Goal: Task Accomplishment & Management: Use online tool/utility

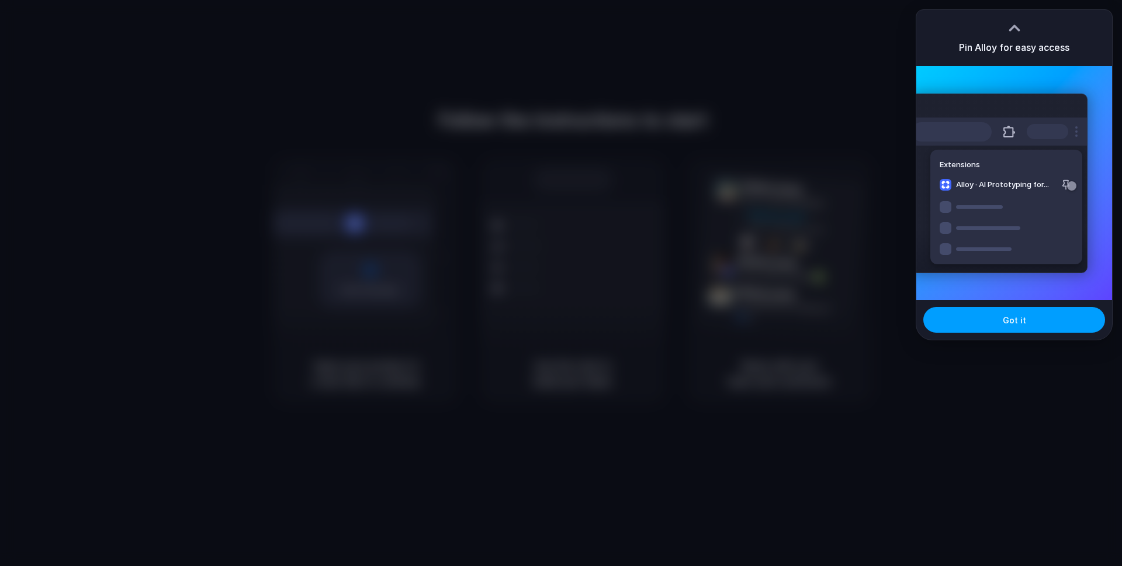
click at [1007, 316] on span "Got it" at bounding box center [1014, 320] width 23 height 12
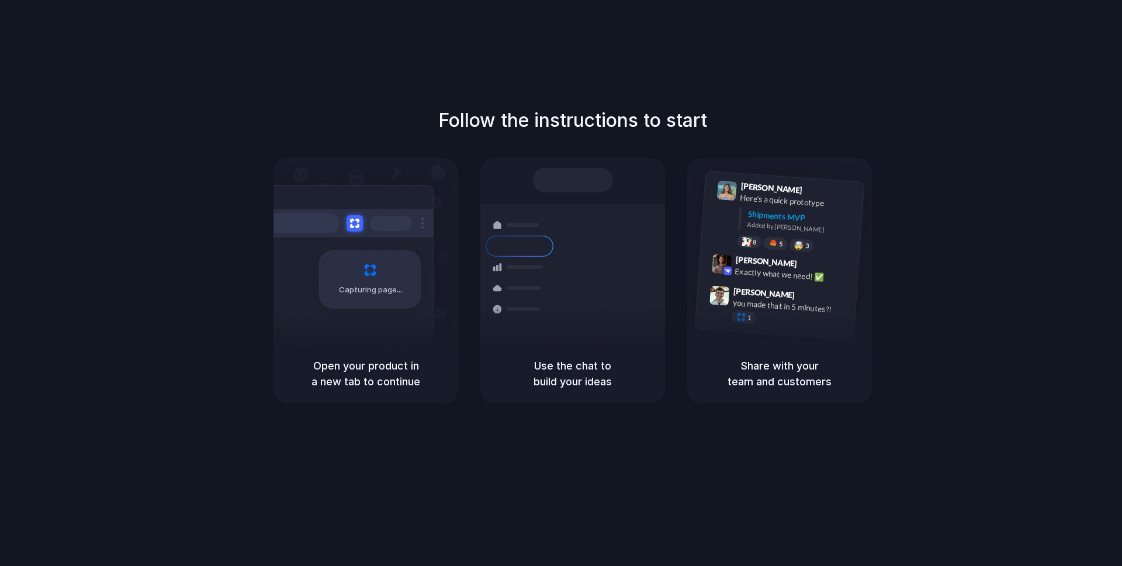
click at [595, 124] on h1 "Follow the instructions to start" at bounding box center [572, 120] width 269 height 28
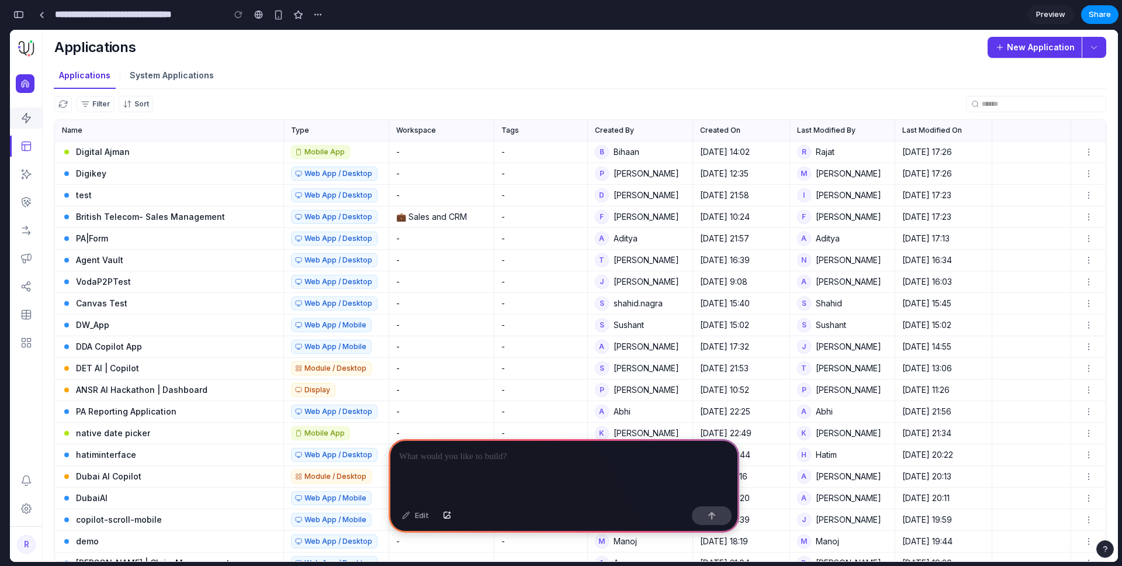
click at [27, 116] on icon "Workflows" at bounding box center [26, 118] width 12 height 12
drag, startPoint x: 1020, startPoint y: 47, endPoint x: 1026, endPoint y: 62, distance: 15.7
click at [1020, 47] on link "New Application" at bounding box center [1034, 47] width 95 height 21
click at [1087, 40] on button "button" at bounding box center [1093, 47] width 25 height 21
click at [1098, 46] on button "button" at bounding box center [1093, 47] width 25 height 21
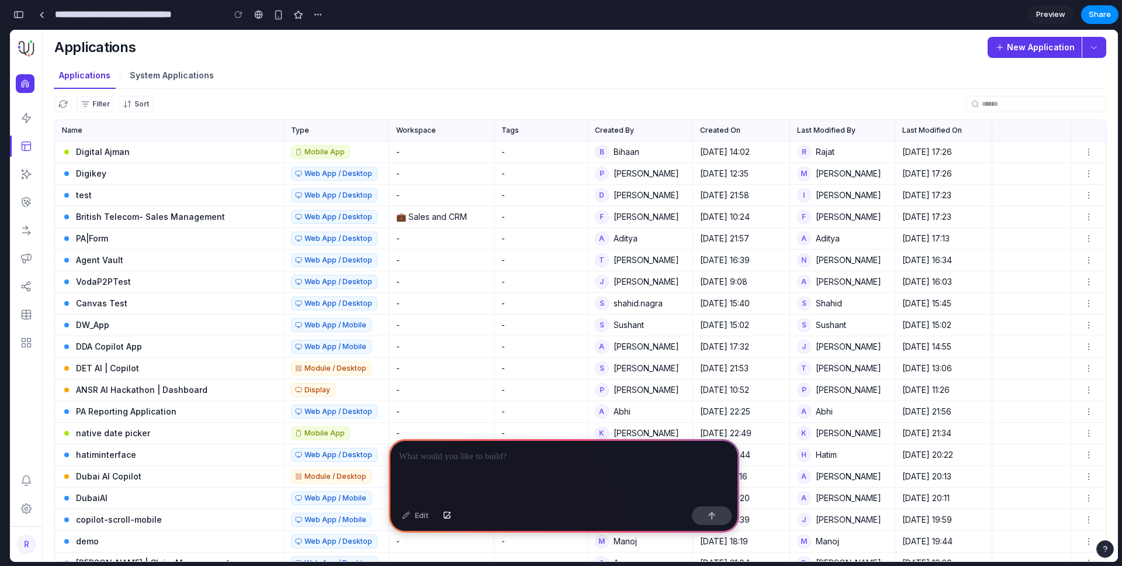
click at [588, 460] on div at bounding box center [564, 470] width 351 height 63
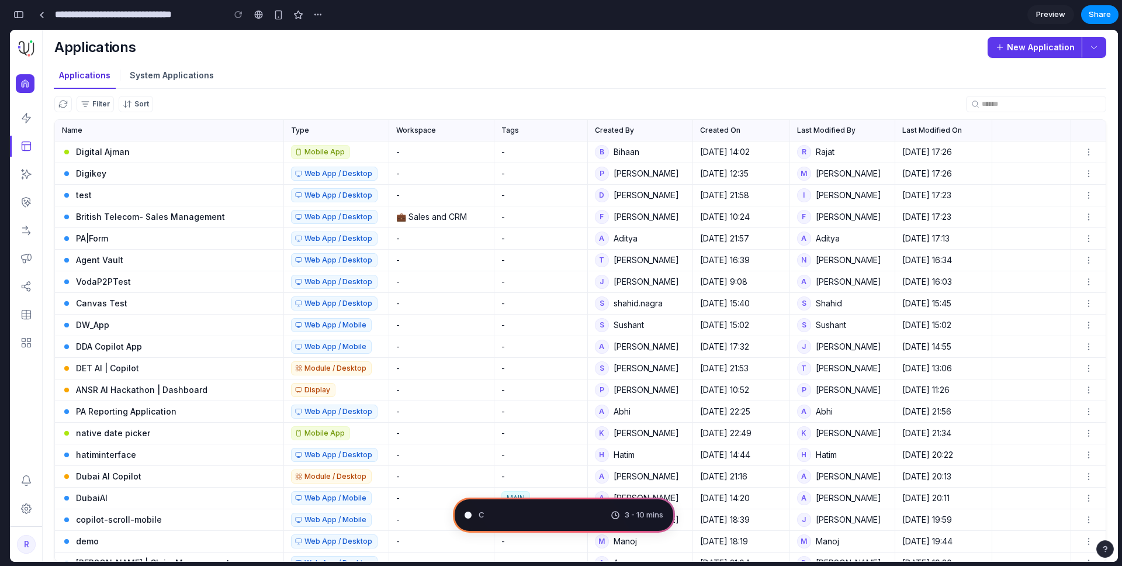
scroll to position [2, 0]
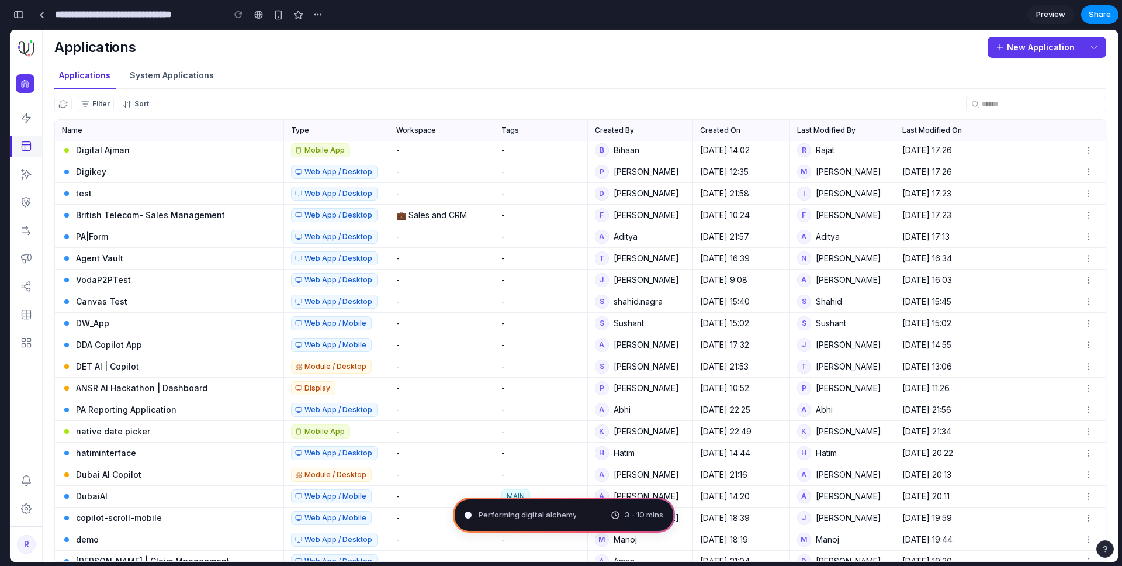
click at [27, 136] on link "side-nav" at bounding box center [26, 146] width 32 height 21
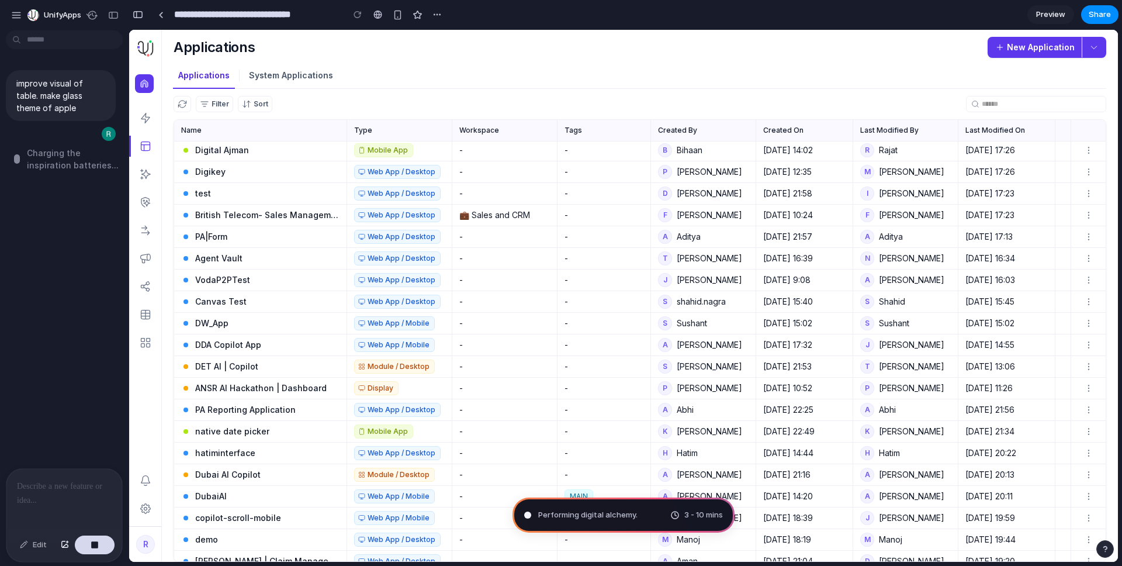
click at [34, 507] on div at bounding box center [64, 500] width 116 height 62
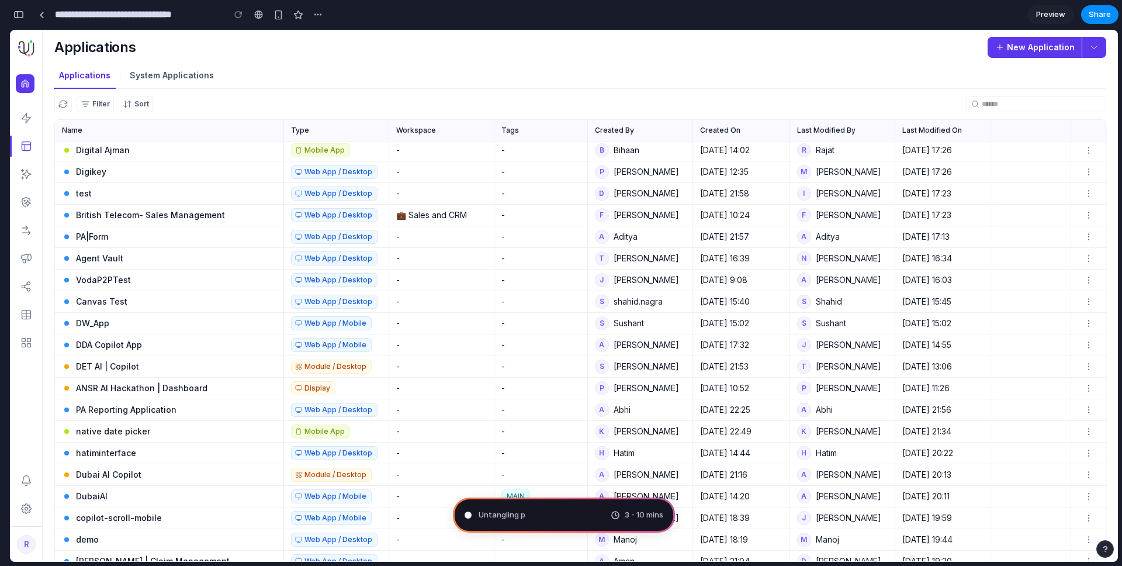
type input "**********"
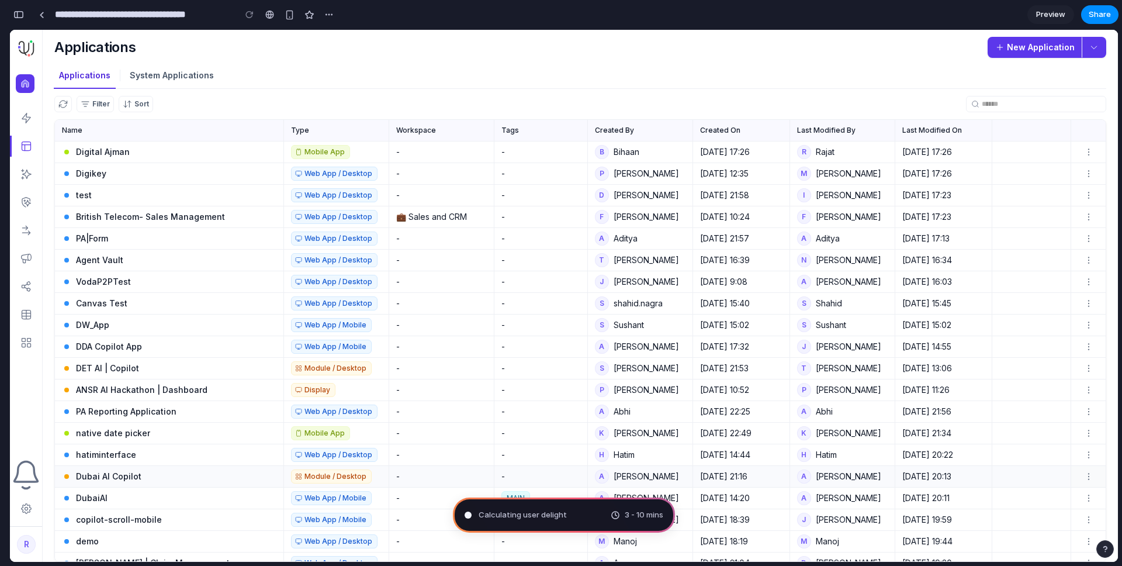
scroll to position [268, 0]
click at [1038, 8] on link "Preview" at bounding box center [1050, 14] width 47 height 19
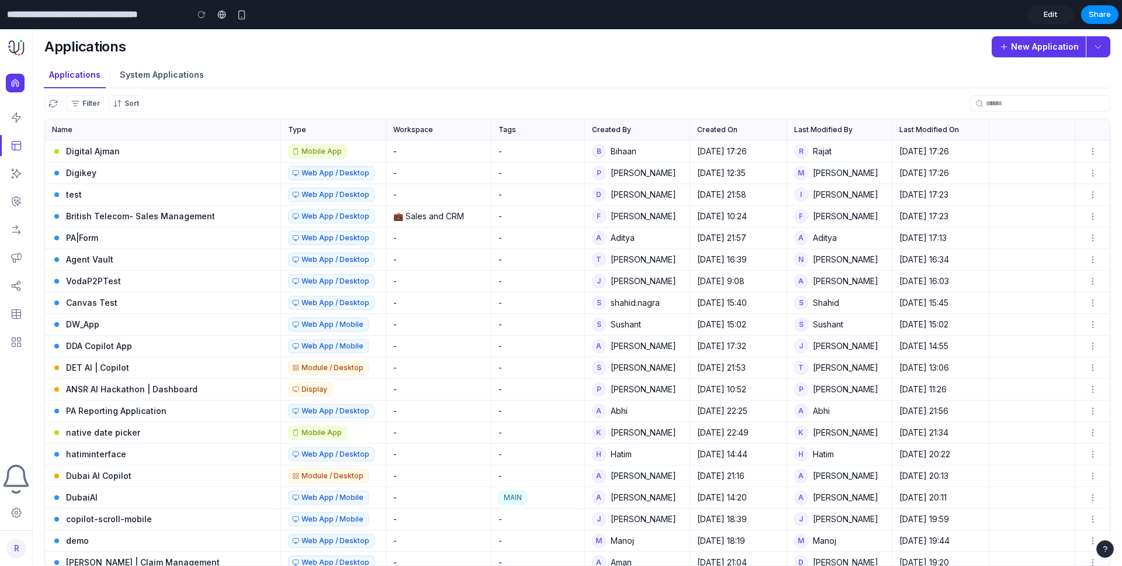
click at [1043, 11] on link "Edit" at bounding box center [1050, 14] width 47 height 19
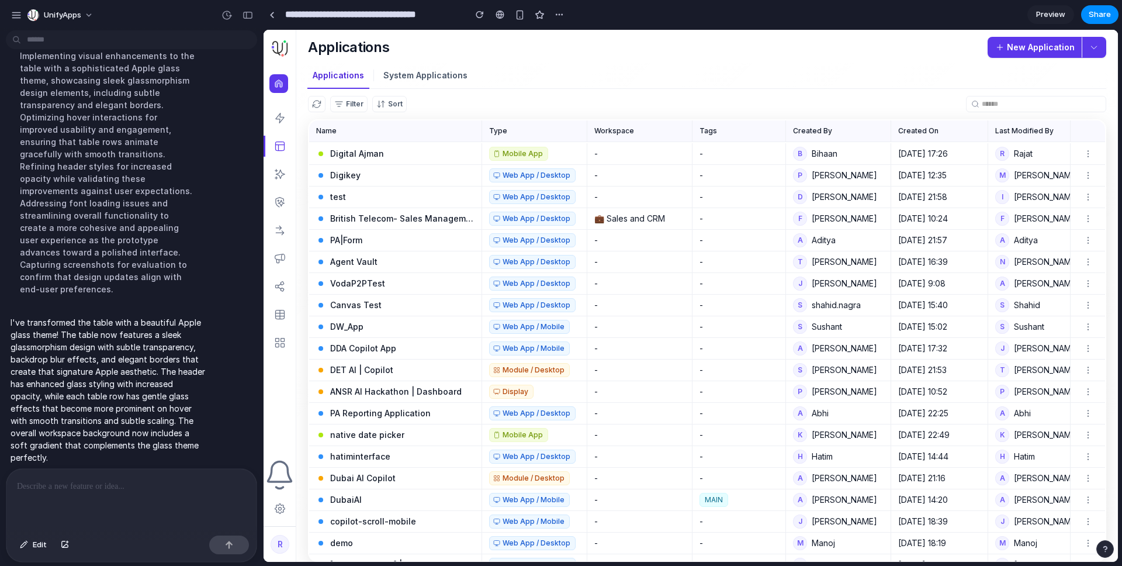
click at [411, 115] on div "Filter Sort" at bounding box center [707, 104] width 798 height 30
click at [428, 70] on p "System Applications" at bounding box center [425, 76] width 84 height 12
click at [341, 77] on p "Applications" at bounding box center [338, 76] width 51 height 12
drag, startPoint x: 432, startPoint y: 74, endPoint x: 913, endPoint y: 40, distance: 482.1
click at [432, 74] on p "System Applications" at bounding box center [425, 76] width 84 height 12
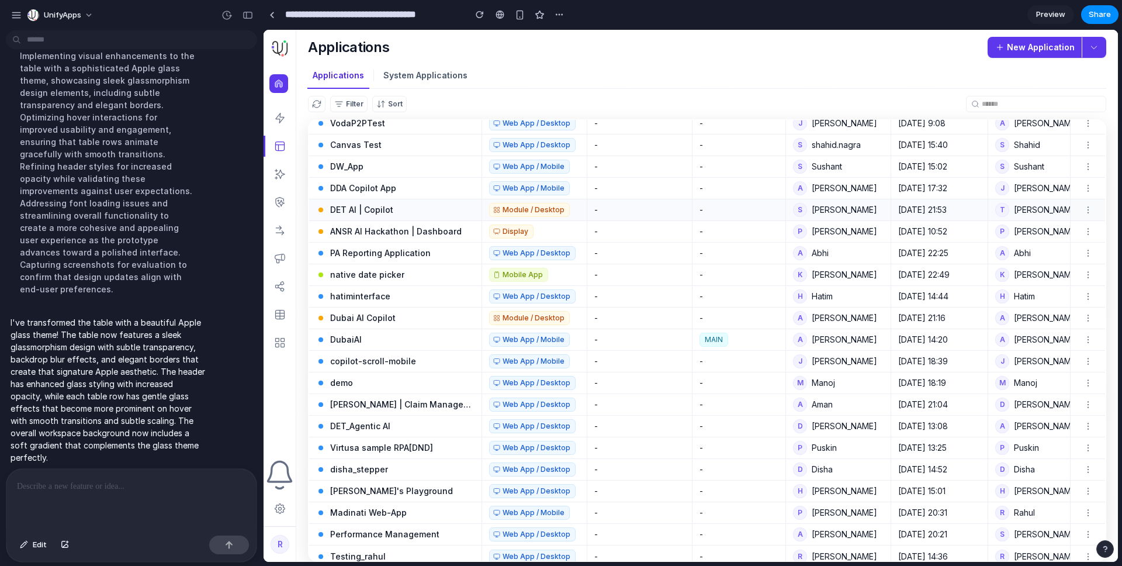
scroll to position [232, 0]
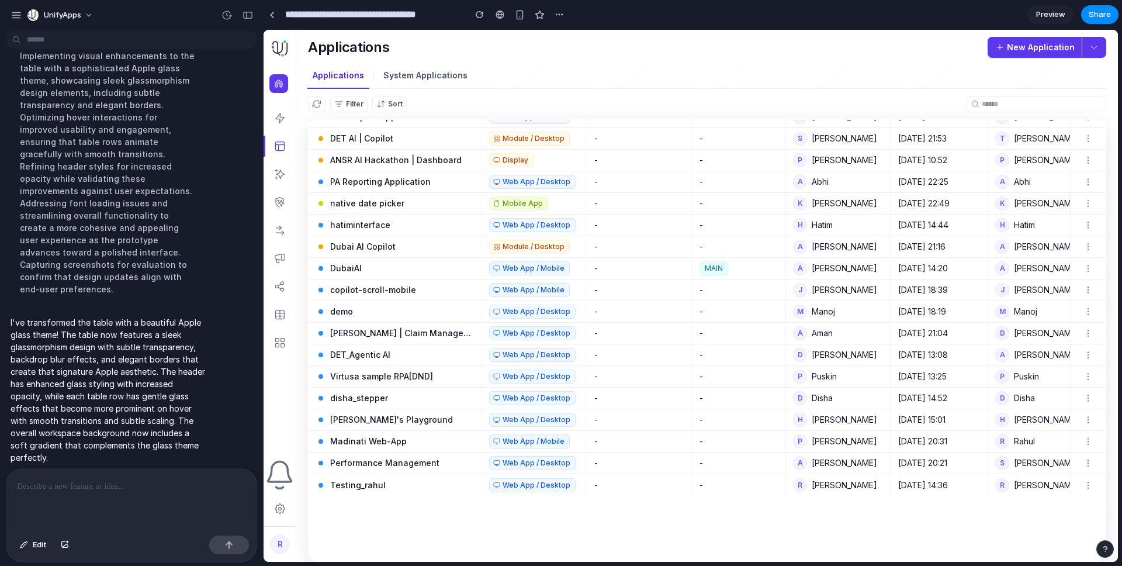
click at [273, 162] on div "Automations Template Library Automation Interfaces Agents Knowledge Teams Model…" at bounding box center [279, 230] width 32 height 245
click at [449, 156] on p "ANSR AI Hackathon | Dashboard" at bounding box center [394, 160] width 131 height 12
click at [279, 345] on icon at bounding box center [280, 343] width 12 height 12
click at [278, 296] on link at bounding box center [279, 286] width 32 height 21
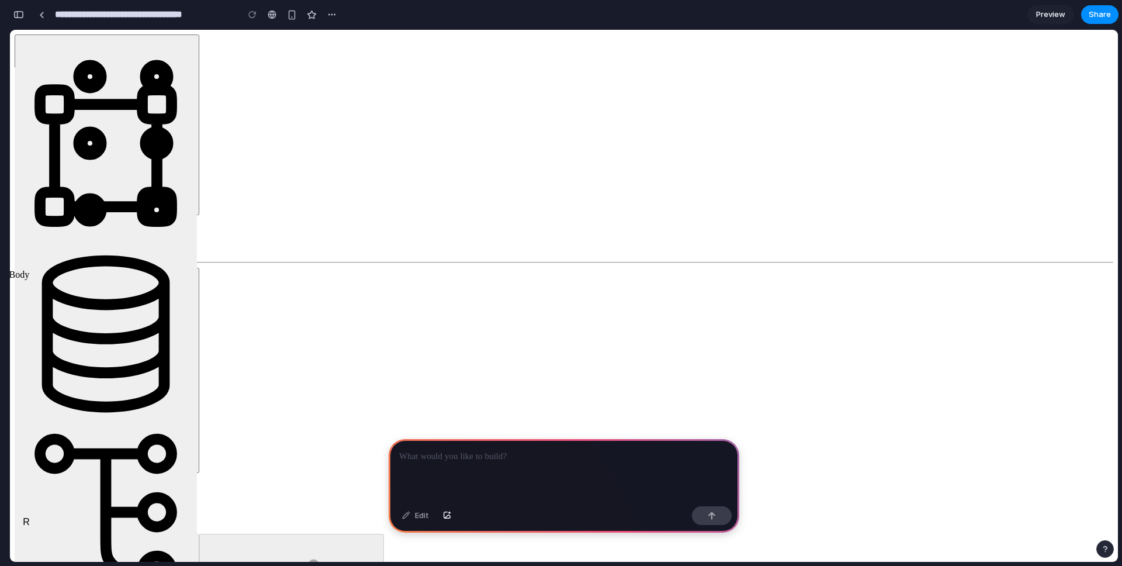
click at [454, 454] on p at bounding box center [564, 456] width 330 height 14
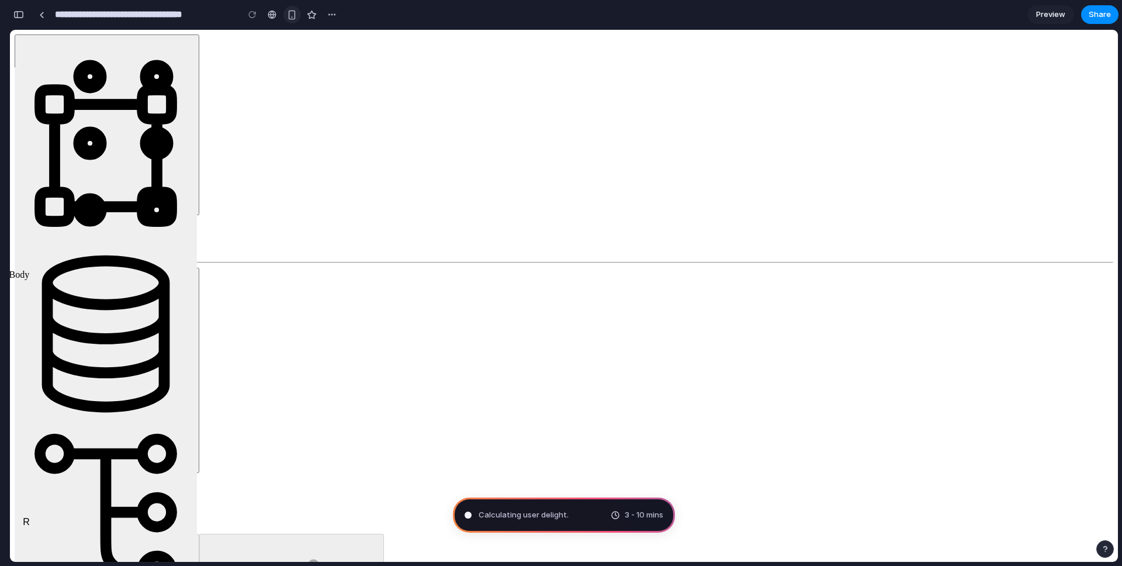
click at [294, 13] on div "button" at bounding box center [292, 15] width 10 height 10
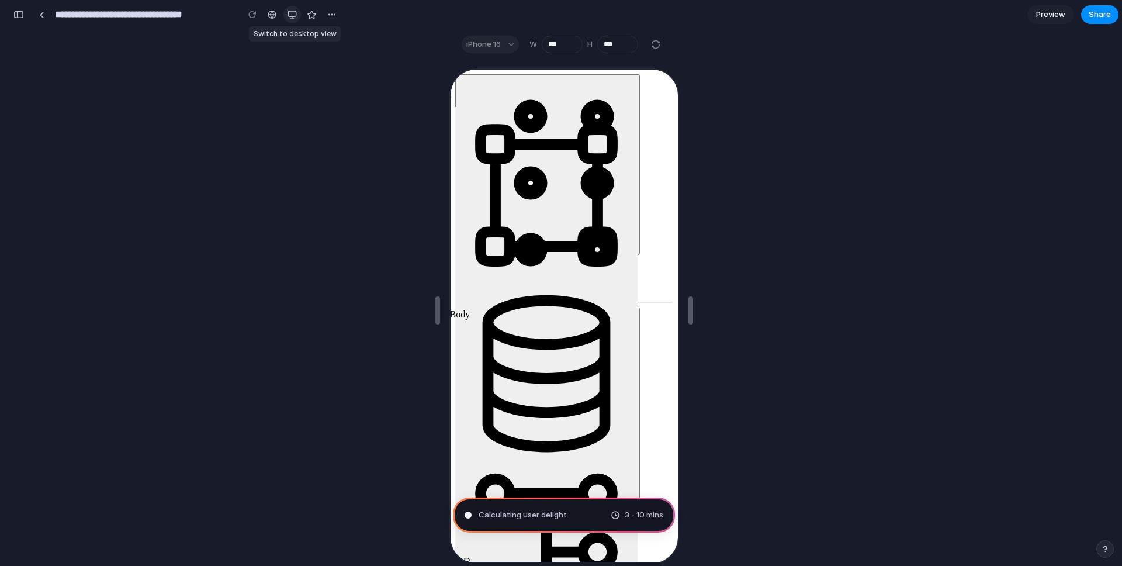
click at [294, 13] on div "button" at bounding box center [291, 14] width 9 height 9
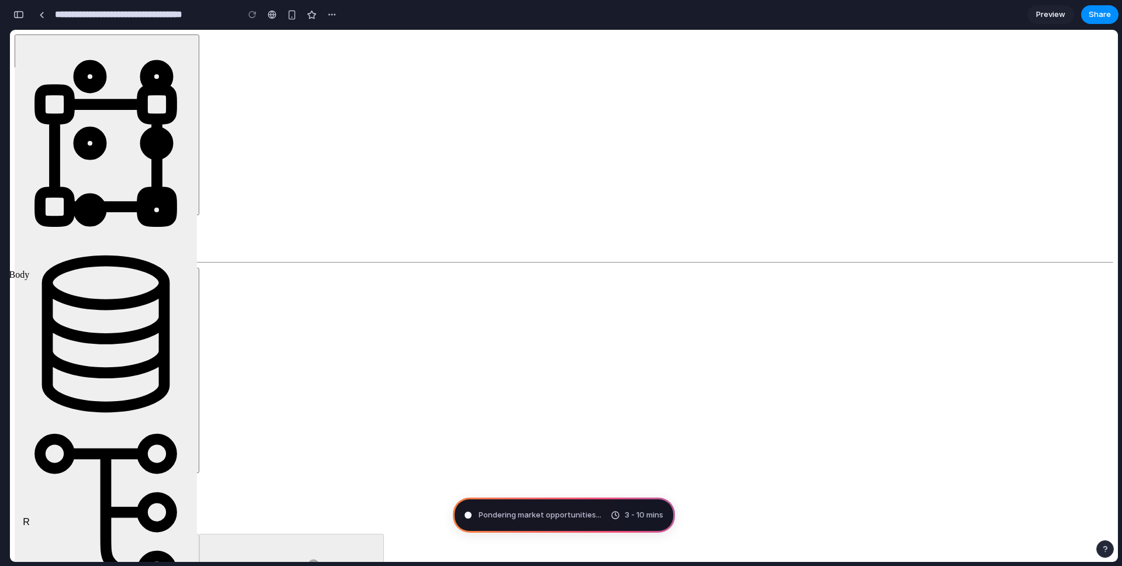
type input "**********"
drag, startPoint x: 1040, startPoint y: 143, endPoint x: 1088, endPoint y: 141, distance: 48.5
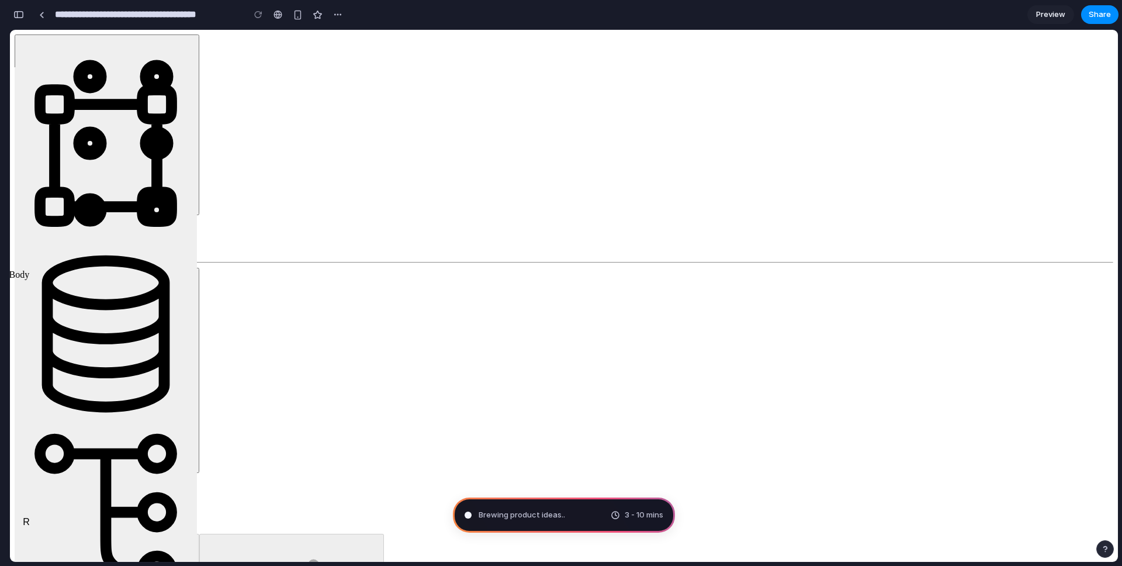
drag, startPoint x: 1088, startPoint y: 141, endPoint x: 1074, endPoint y: 123, distance: 23.3
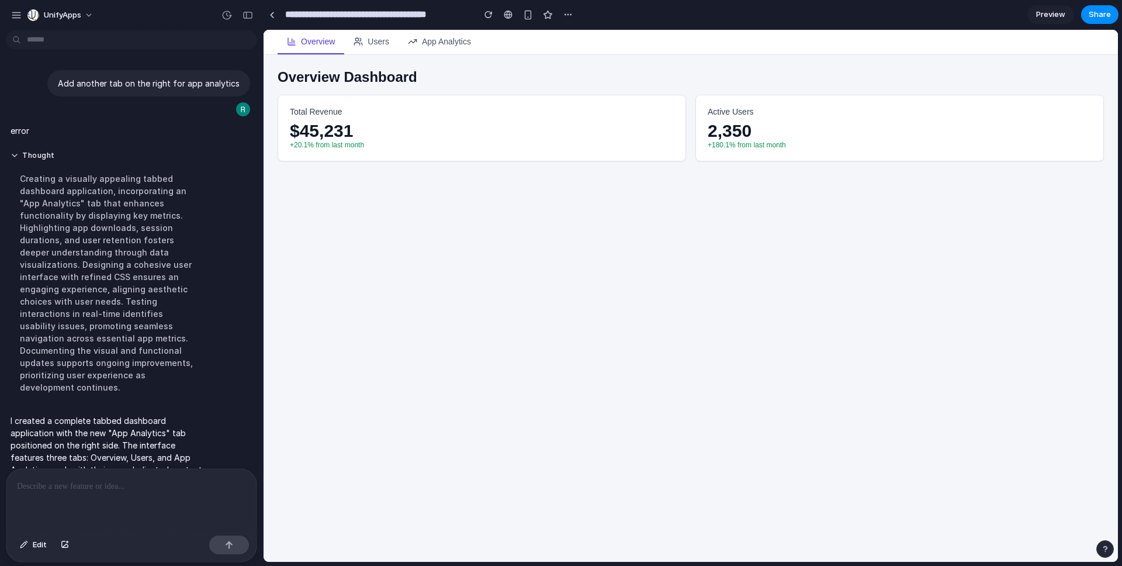
scroll to position [61, 0]
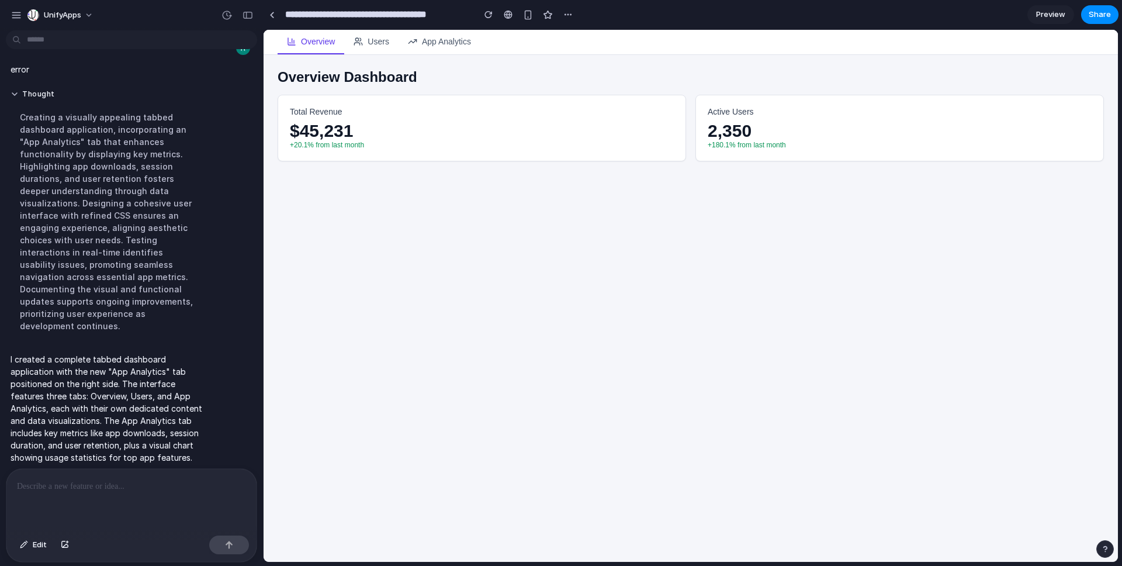
click at [372, 44] on button "Users" at bounding box center [371, 42] width 54 height 25
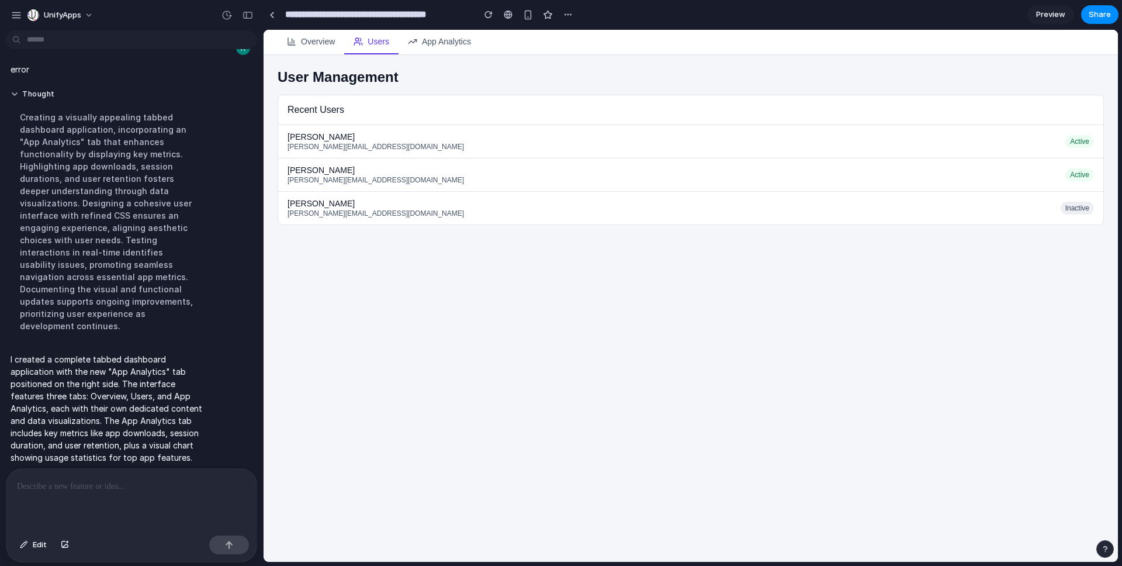
click at [317, 46] on button "Overview" at bounding box center [311, 42] width 67 height 25
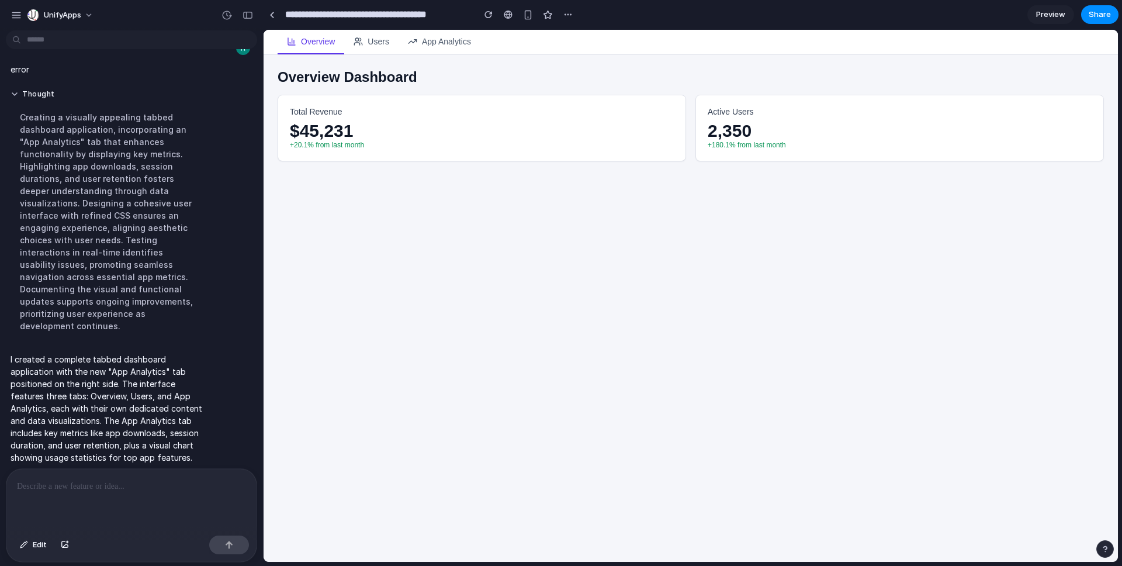
click at [384, 42] on button "Users" at bounding box center [371, 42] width 54 height 25
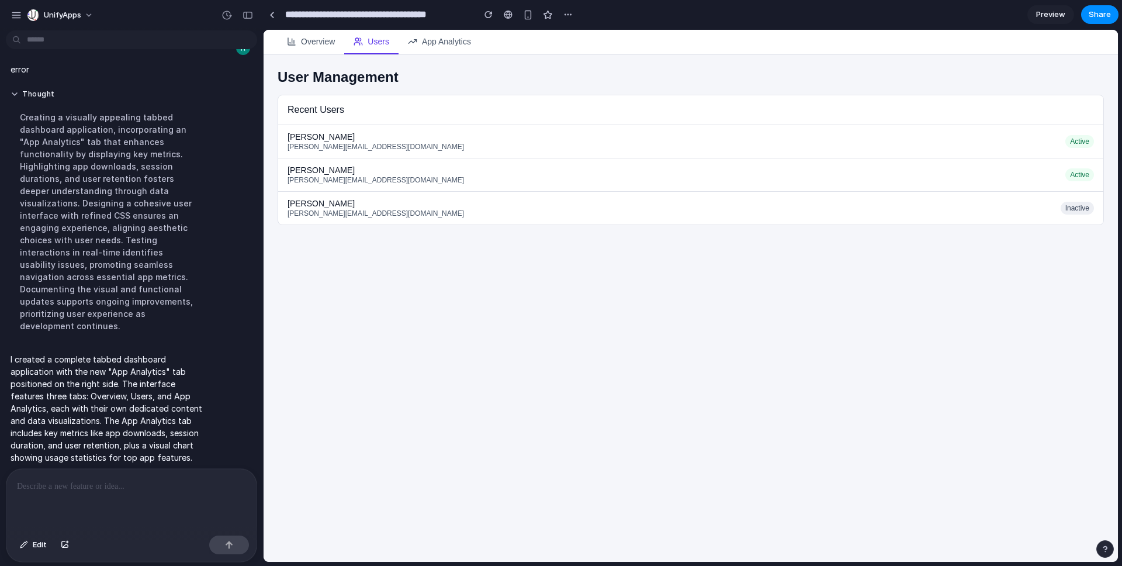
click at [457, 35] on button "App Analytics" at bounding box center [439, 42] width 82 height 25
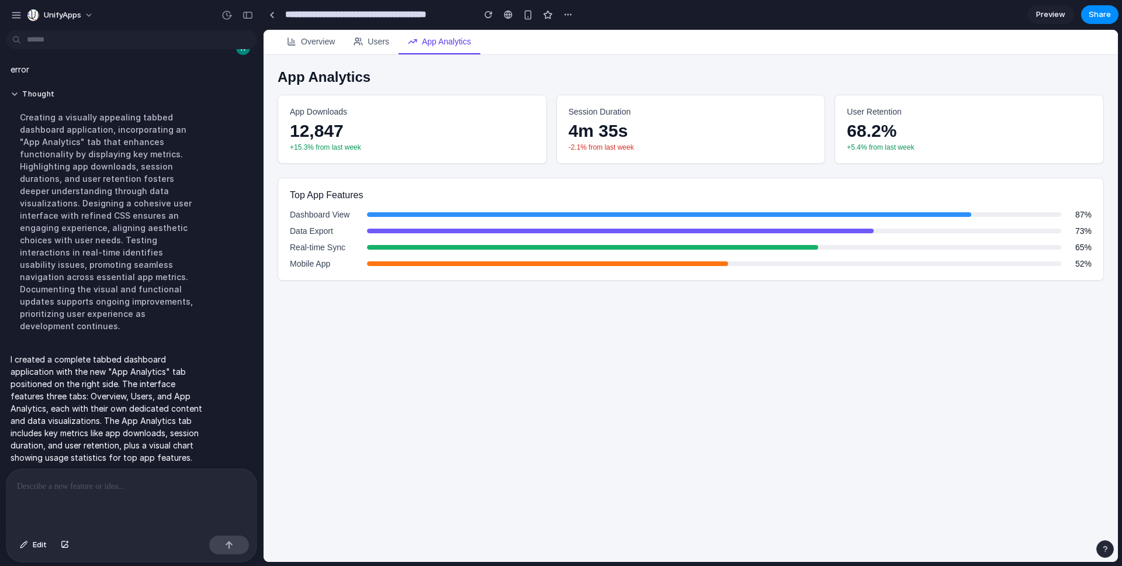
click at [326, 115] on h3 "App Downloads" at bounding box center [412, 111] width 245 height 9
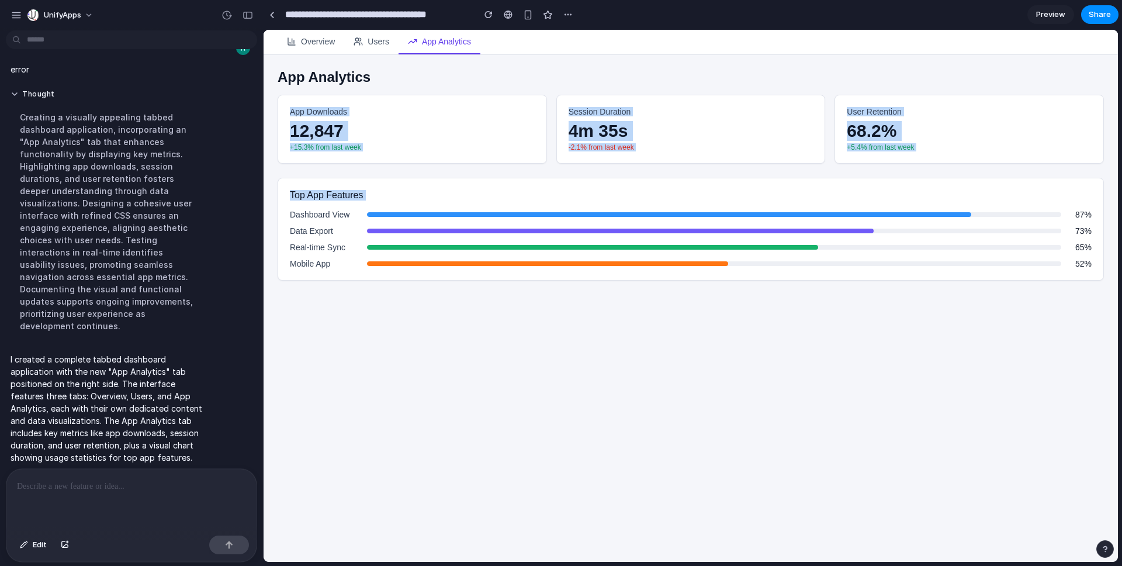
drag, startPoint x: 326, startPoint y: 115, endPoint x: 908, endPoint y: 172, distance: 584.8
click at [908, 172] on div "App Analytics App Downloads 12,847 +15.3% from last week Session Duration 4m 35…" at bounding box center [690, 175] width 854 height 240
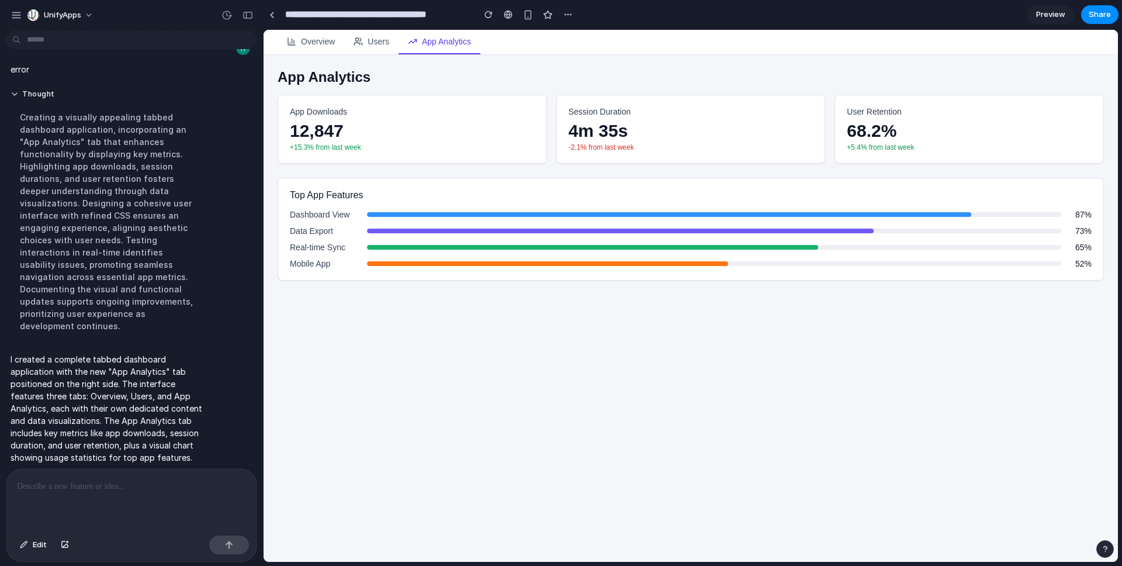
drag, startPoint x: 908, startPoint y: 172, endPoint x: 955, endPoint y: 80, distance: 103.2
click at [908, 172] on div "App Analytics App Downloads 12,847 +15.3% from last week Session Duration 4m 35…" at bounding box center [690, 175] width 854 height 240
